Goal: Information Seeking & Learning: Find specific fact

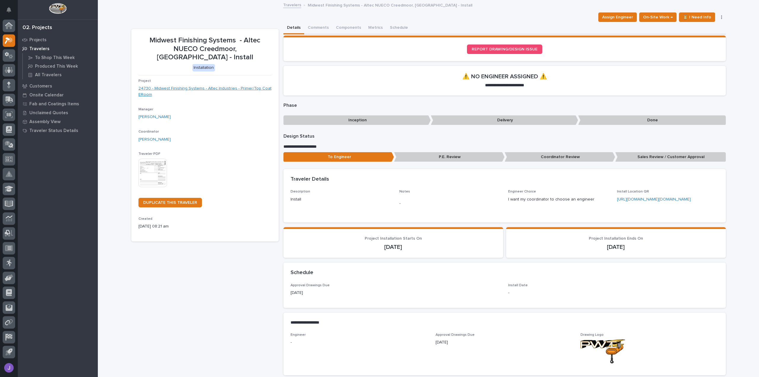
click at [255, 85] on link "24730 - Midwest Finishing Systems - Altec Industries - Primer/Top Coat ERoom" at bounding box center [205, 91] width 133 height 12
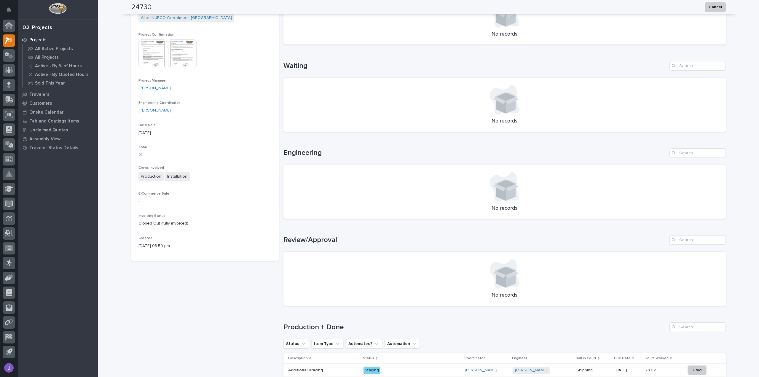
scroll to position [269, 0]
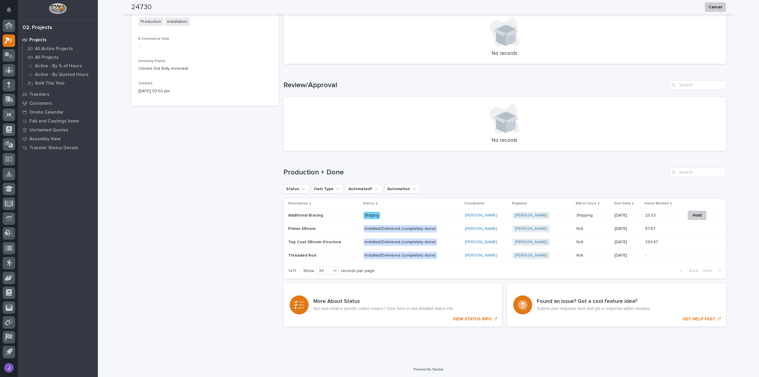
click at [327, 216] on p at bounding box center [323, 215] width 71 height 5
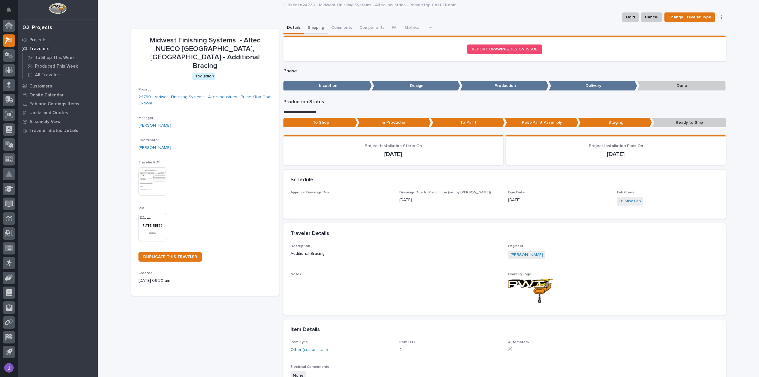
click at [316, 28] on button "Shipping" at bounding box center [315, 28] width 23 height 12
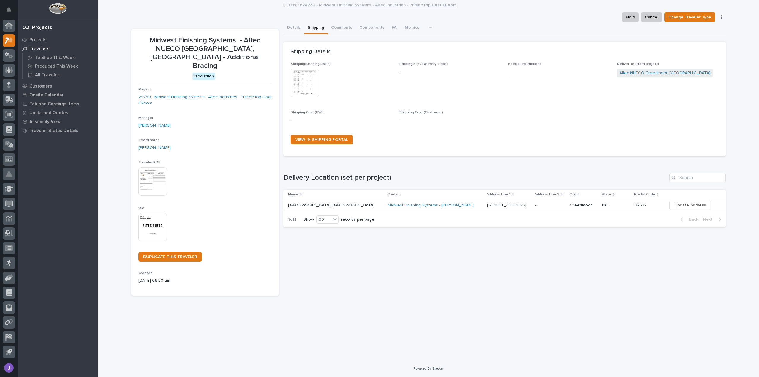
click at [485, 206] on td "[STREET_ADDRESS] [GEOGRAPHIC_DATA]" at bounding box center [509, 205] width 48 height 11
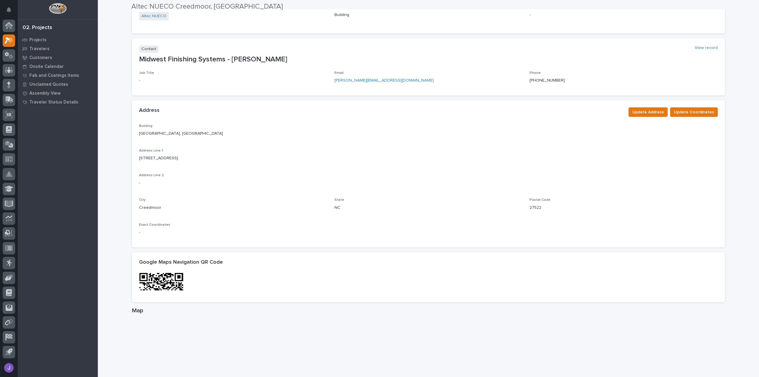
scroll to position [89, 0]
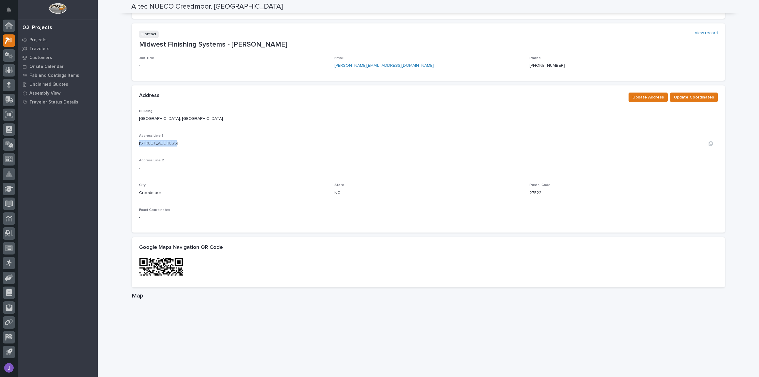
drag, startPoint x: 137, startPoint y: 143, endPoint x: 166, endPoint y: 143, distance: 29.4
click at [166, 143] on div "[STREET_ADDRESS]" at bounding box center [428, 143] width 579 height 6
copy p "[STREET_ADDRESS]"
click at [39, 40] on p "Projects" at bounding box center [37, 39] width 17 height 5
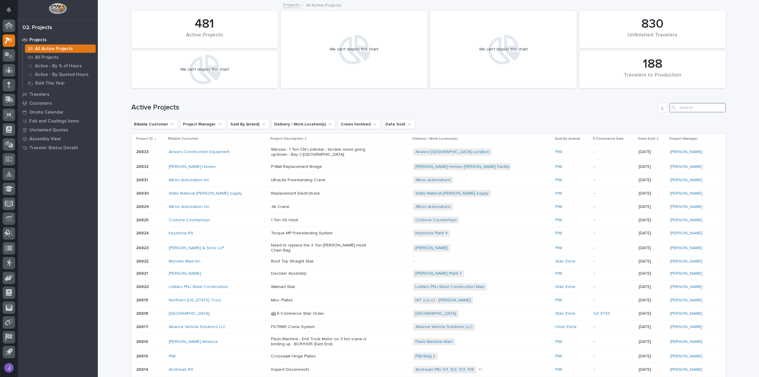
click at [685, 107] on input "Search" at bounding box center [698, 107] width 56 height 9
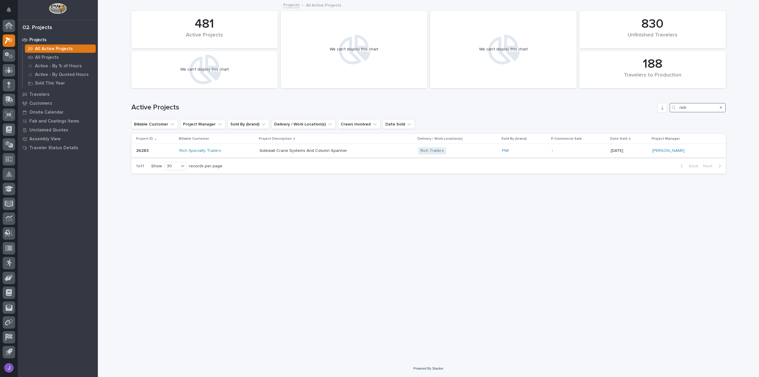
type input "rich"
click at [250, 152] on div "Rich Specialty Trailers" at bounding box center [216, 150] width 75 height 5
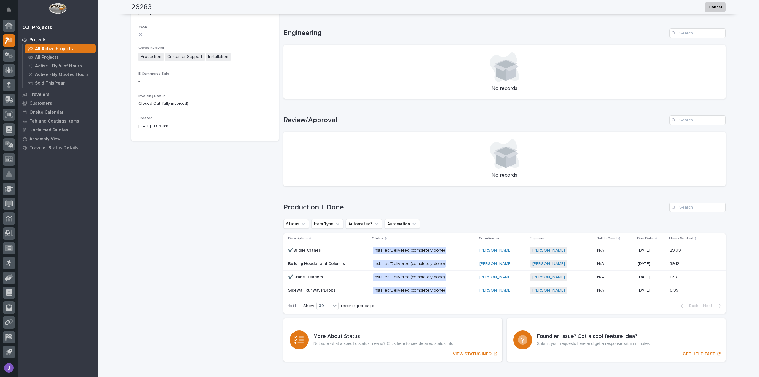
scroll to position [269, 0]
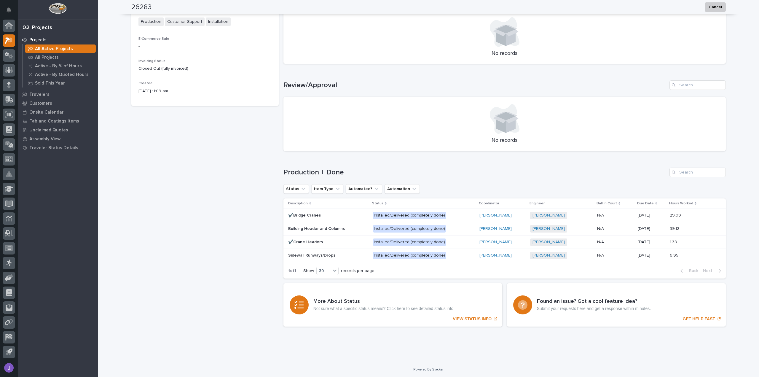
click at [326, 255] on p "Sidewall Runways/Drops" at bounding box center [312, 255] width 48 height 6
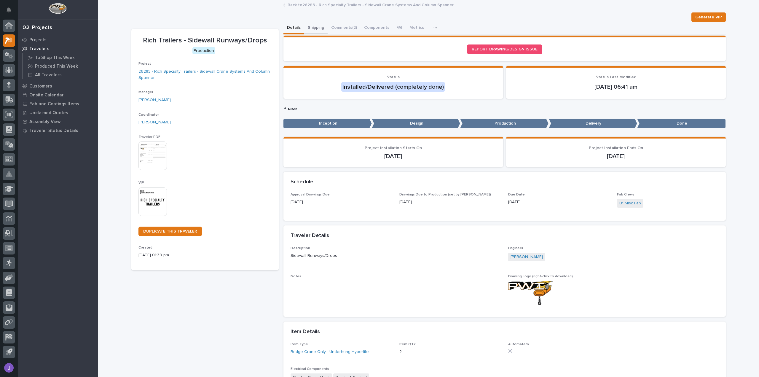
click at [313, 26] on button "Shipping" at bounding box center [315, 28] width 23 height 12
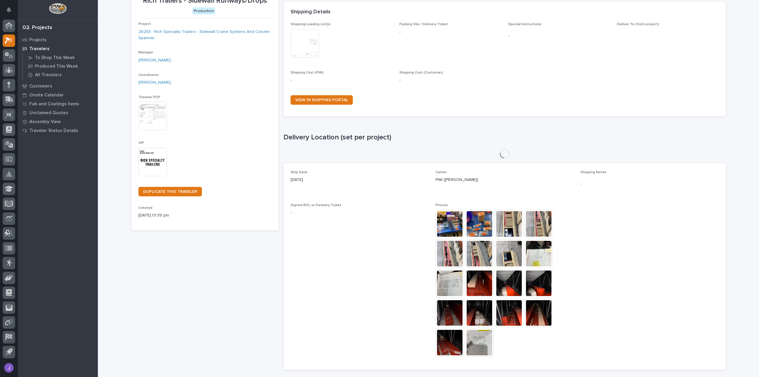
scroll to position [98, 0]
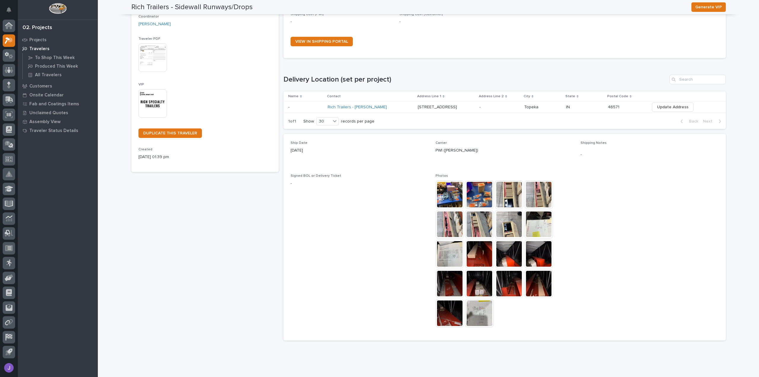
click at [483, 257] on img at bounding box center [479, 254] width 28 height 28
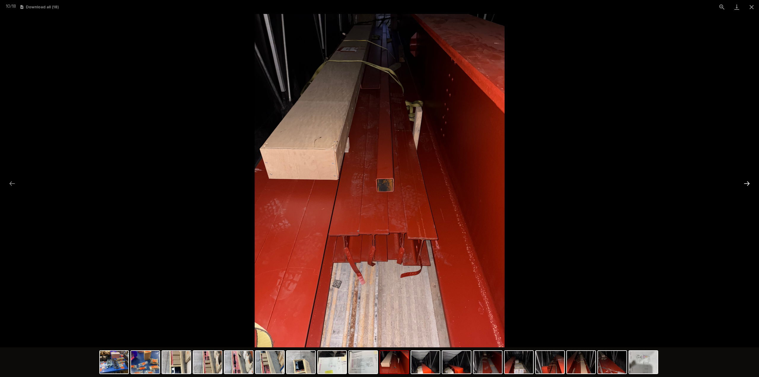
click at [745, 186] on button "Next slide" at bounding box center [747, 184] width 12 height 12
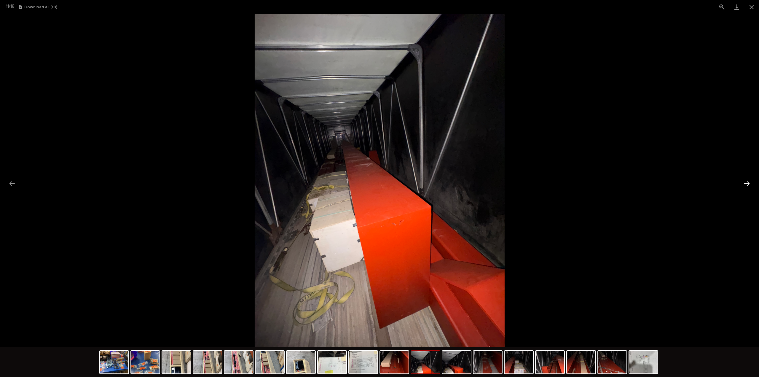
click at [745, 183] on button "Next slide" at bounding box center [747, 184] width 12 height 12
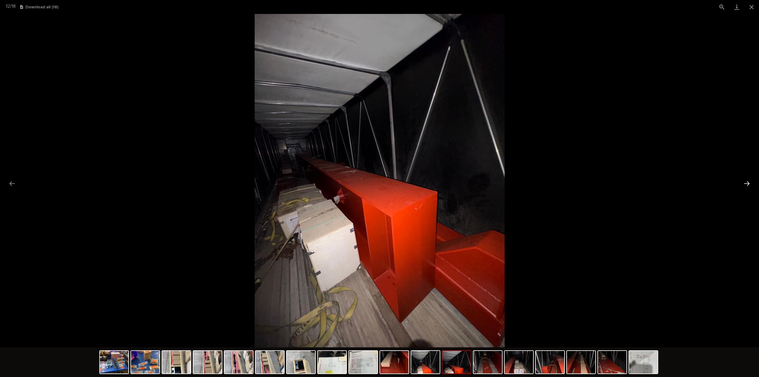
click at [745, 183] on button "Next slide" at bounding box center [747, 184] width 12 height 12
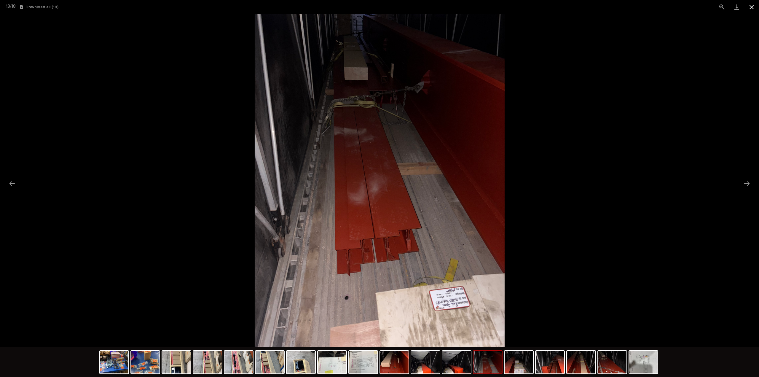
click at [752, 8] on button "Close gallery" at bounding box center [752, 7] width 15 height 14
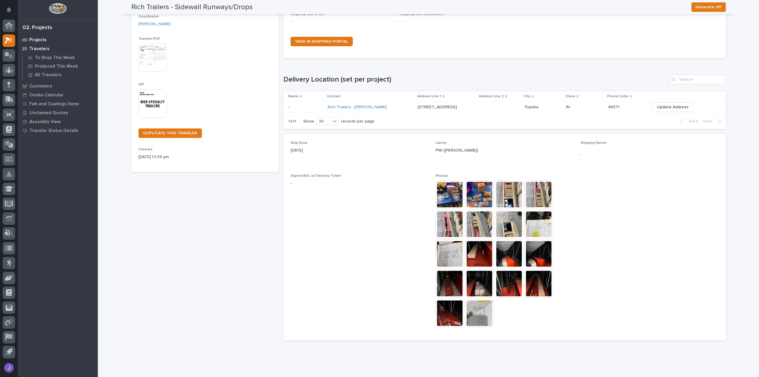
click at [34, 40] on p "Projects" at bounding box center [37, 39] width 17 height 5
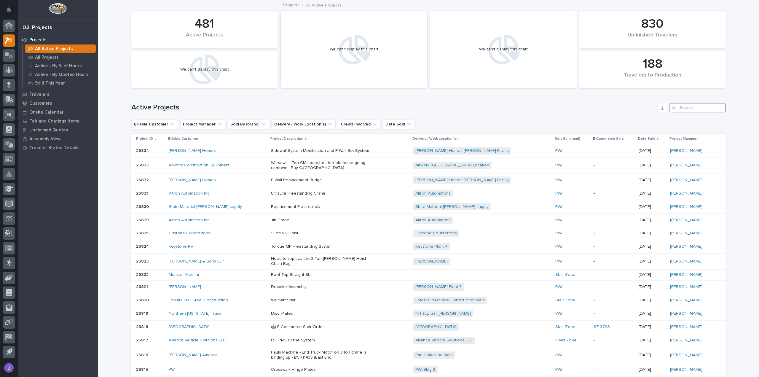
click at [690, 111] on input "Search" at bounding box center [698, 107] width 56 height 9
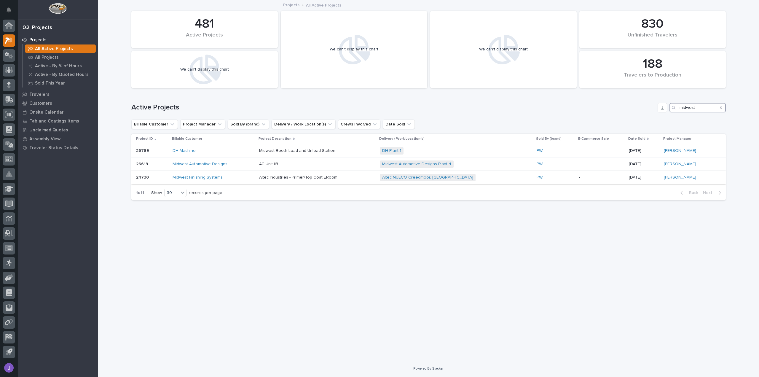
type input "midwest"
click at [216, 175] on link "Midwest Finishing Systems" at bounding box center [198, 177] width 50 height 5
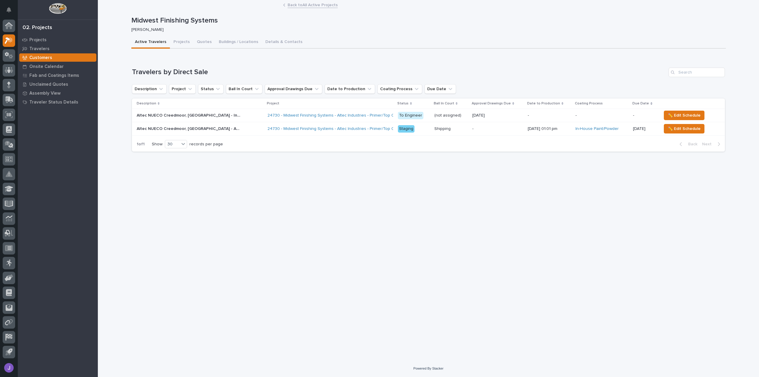
click at [225, 127] on p "Altec NUECO Creedmoor, [GEOGRAPHIC_DATA] - Additional Bracing" at bounding box center [189, 128] width 105 height 6
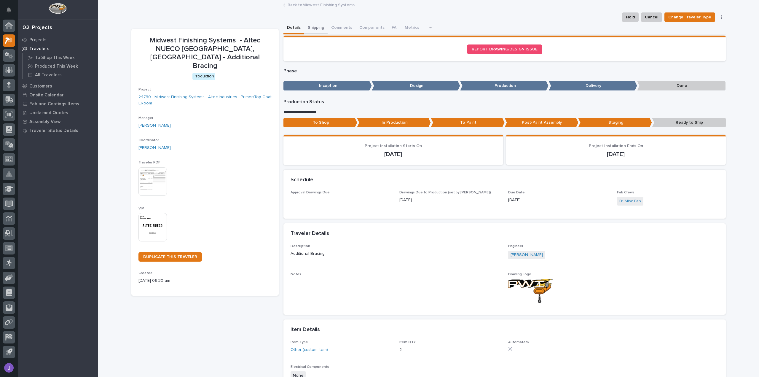
click at [313, 26] on button "Shipping" at bounding box center [315, 28] width 23 height 12
